Goal: Task Accomplishment & Management: Use online tool/utility

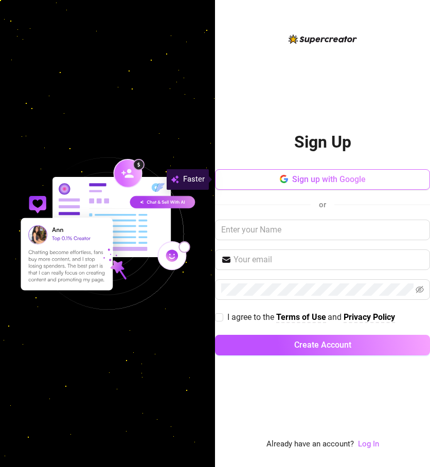
click at [300, 182] on span "Sign up with Google" at bounding box center [329, 179] width 74 height 10
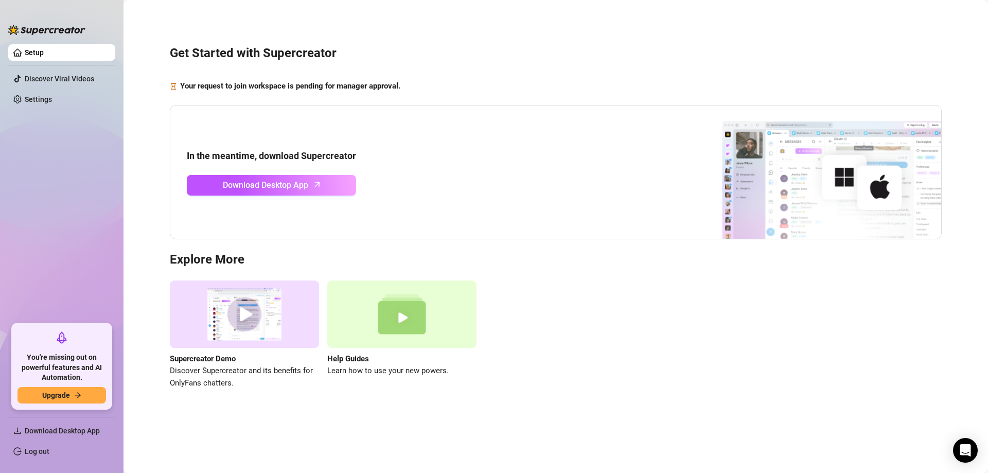
click at [430, 291] on div "Supercreator Demo Discover Supercreator and its benefits for OnlyFans chatters.…" at bounding box center [556, 334] width 772 height 109
click at [77, 201] on ul "Setup Discover Viral Videos Settings" at bounding box center [61, 179] width 107 height 279
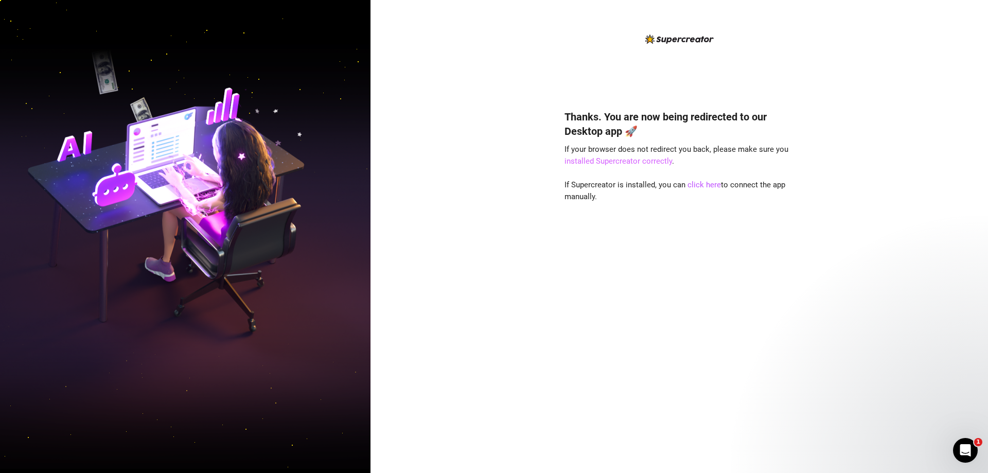
click at [630, 163] on link "installed Supercreator correctly" at bounding box center [618, 160] width 108 height 9
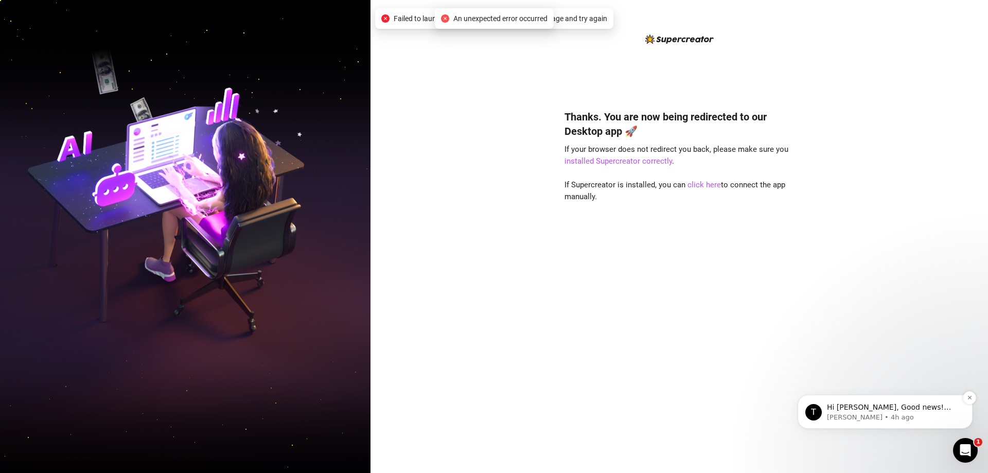
click at [877, 413] on p "Hi Denise, Good news! We’ve just launched our Referral Program 🚀 Invite your fr…" at bounding box center [893, 407] width 133 height 10
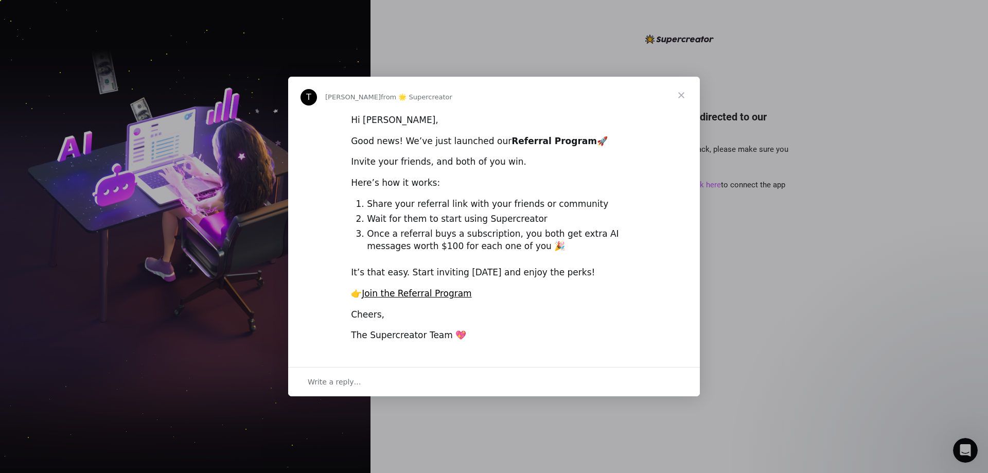
click at [685, 93] on span "Close" at bounding box center [681, 95] width 37 height 37
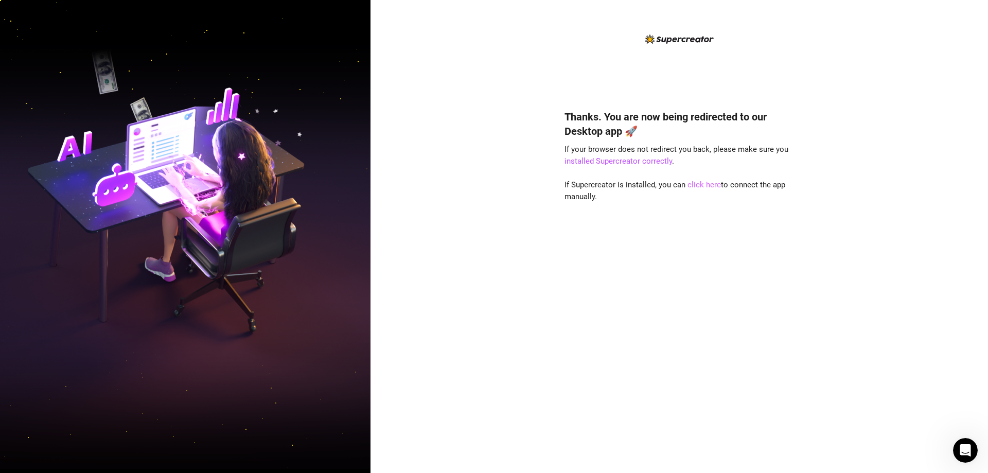
click at [697, 185] on link "click here" at bounding box center [703, 184] width 33 height 9
click at [711, 186] on link "click here" at bounding box center [703, 184] width 33 height 9
click at [599, 336] on div "Thanks. You are now being redirected to our Desktop app 🚀 If your browser does …" at bounding box center [678, 276] width 229 height 361
